Goal: Transaction & Acquisition: Purchase product/service

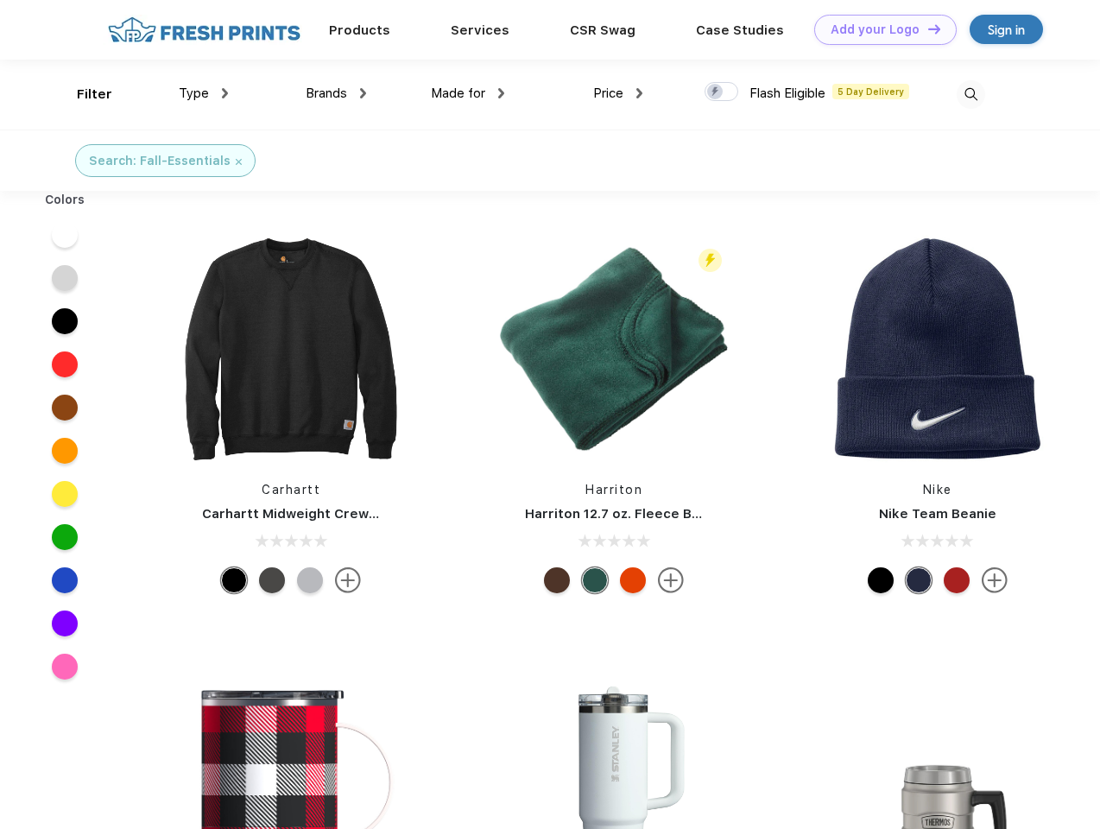
click at [879, 29] on link "Add your Logo Design Tool" at bounding box center [886, 30] width 143 height 30
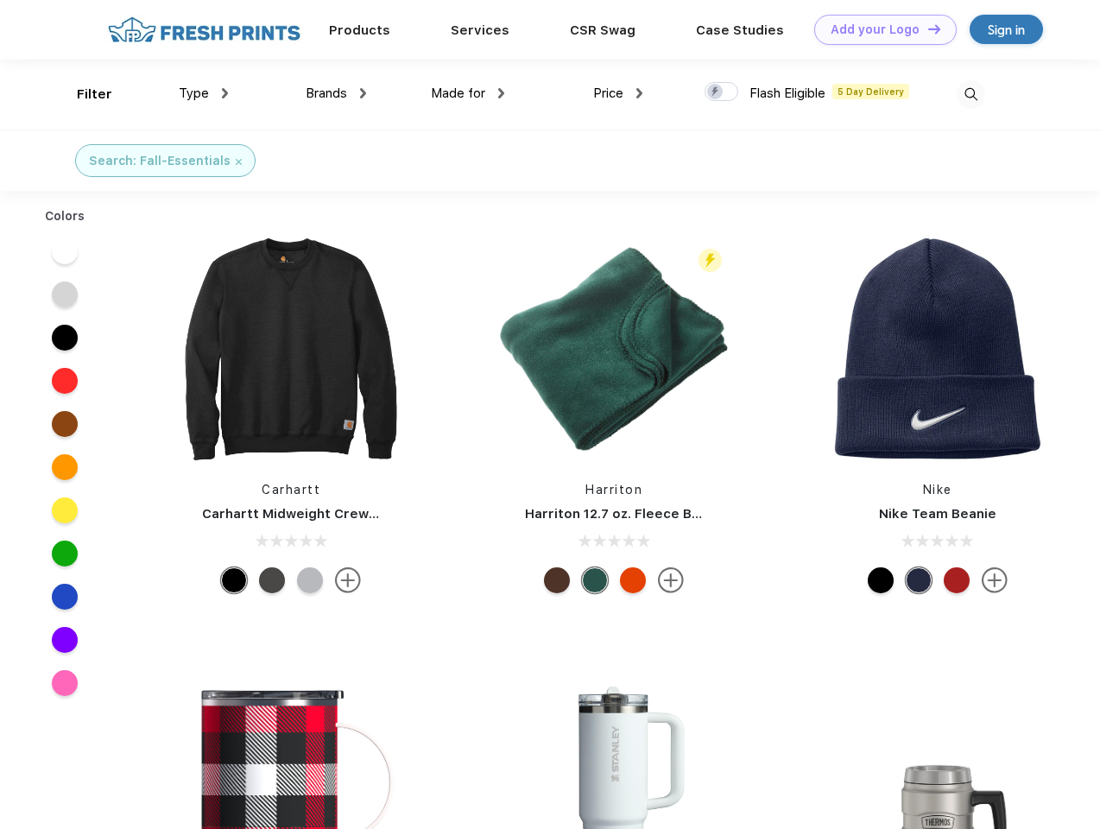
click at [0, 0] on div "Design Tool" at bounding box center [0, 0] width 0 height 0
click at [927, 29] on link "Add your Logo Design Tool" at bounding box center [886, 30] width 143 height 30
click at [83, 94] on div "Filter" at bounding box center [94, 95] width 35 height 20
click at [204, 93] on span "Type" at bounding box center [194, 94] width 30 height 16
click at [336, 93] on span "Brands" at bounding box center [326, 94] width 41 height 16
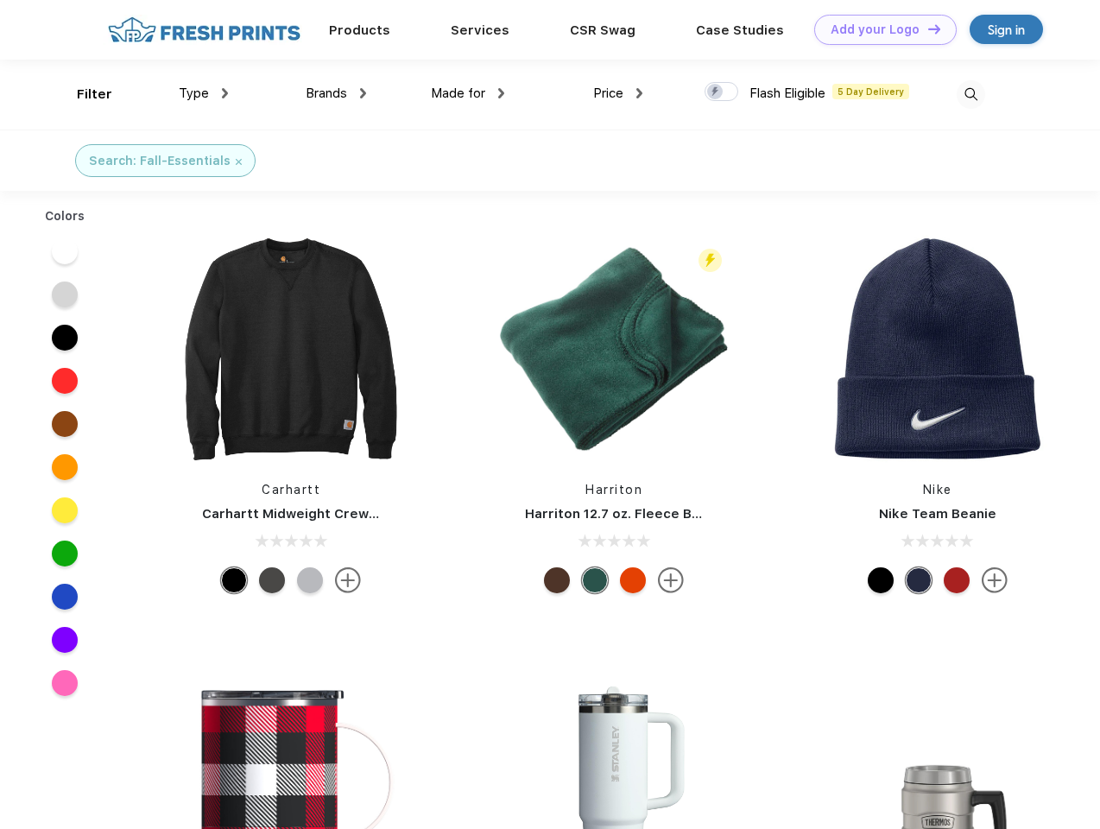
click at [468, 93] on span "Made for" at bounding box center [458, 94] width 54 height 16
click at [618, 93] on span "Price" at bounding box center [608, 94] width 30 height 16
click at [722, 92] on div at bounding box center [722, 91] width 34 height 19
click at [716, 92] on input "checkbox" at bounding box center [710, 86] width 11 height 11
click at [971, 94] on img at bounding box center [971, 94] width 29 height 29
